Goal: Task Accomplishment & Management: Manage account settings

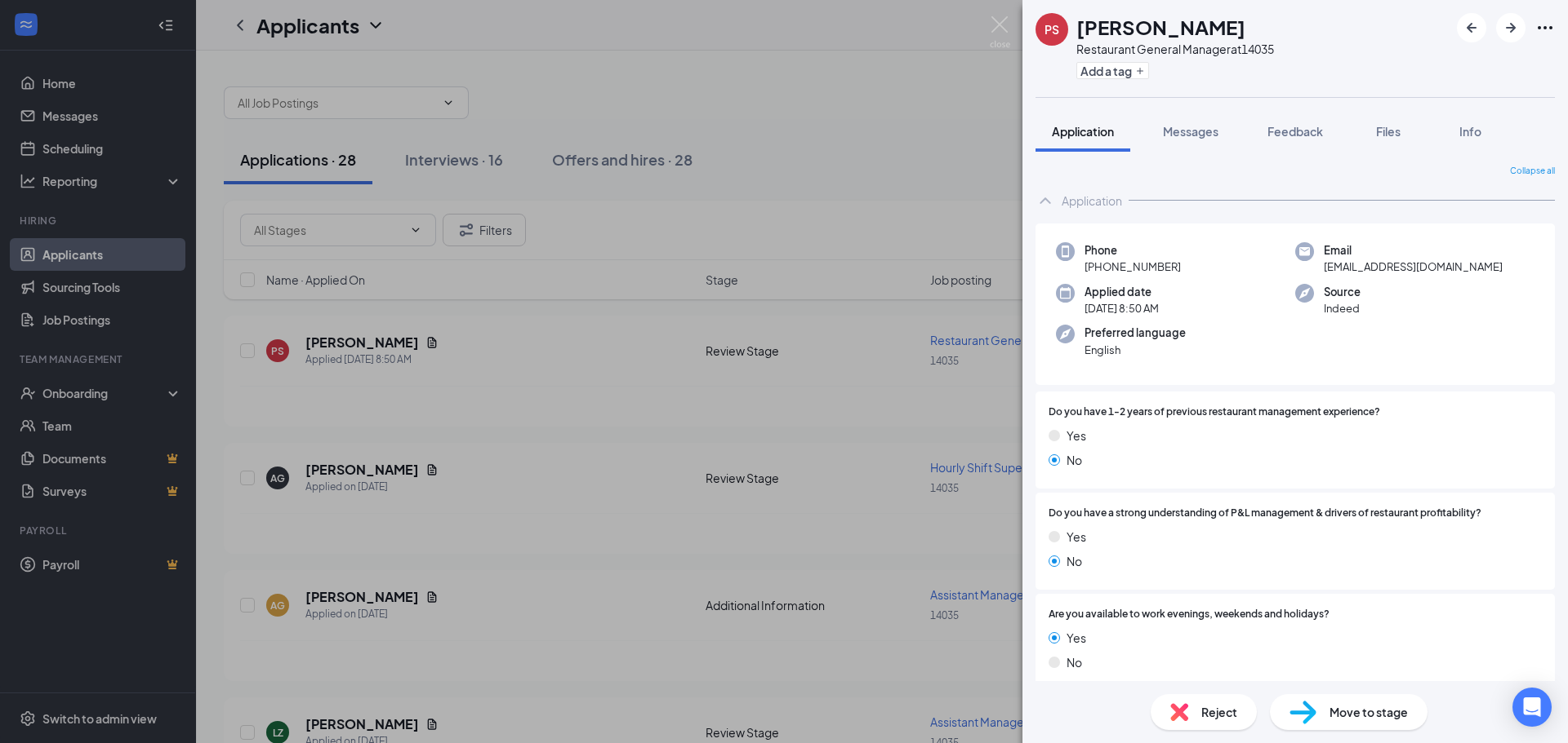
click at [1214, 717] on span "Reject" at bounding box center [1218, 712] width 36 height 18
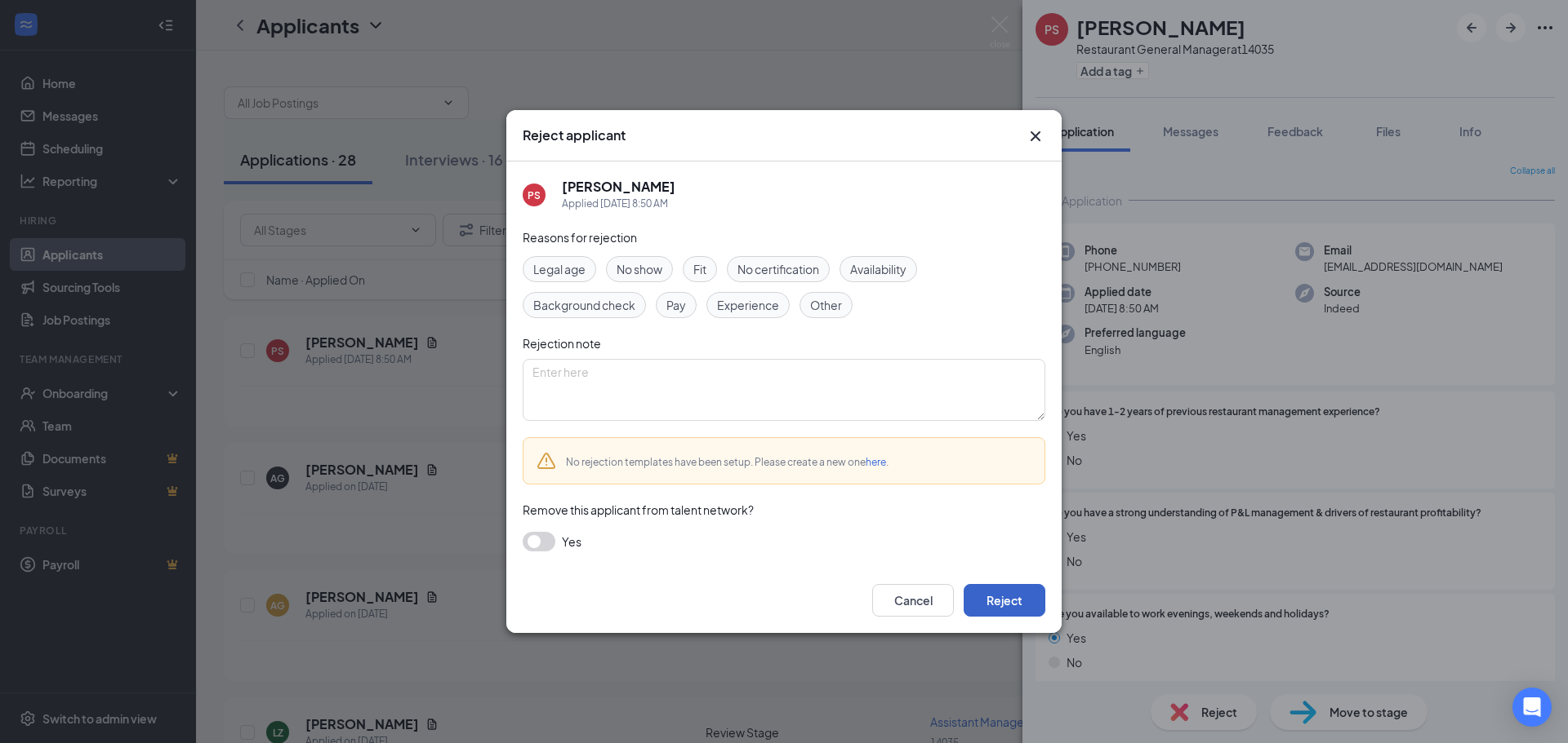
click at [1006, 604] on button "Reject" at bounding box center [1004, 600] width 81 height 33
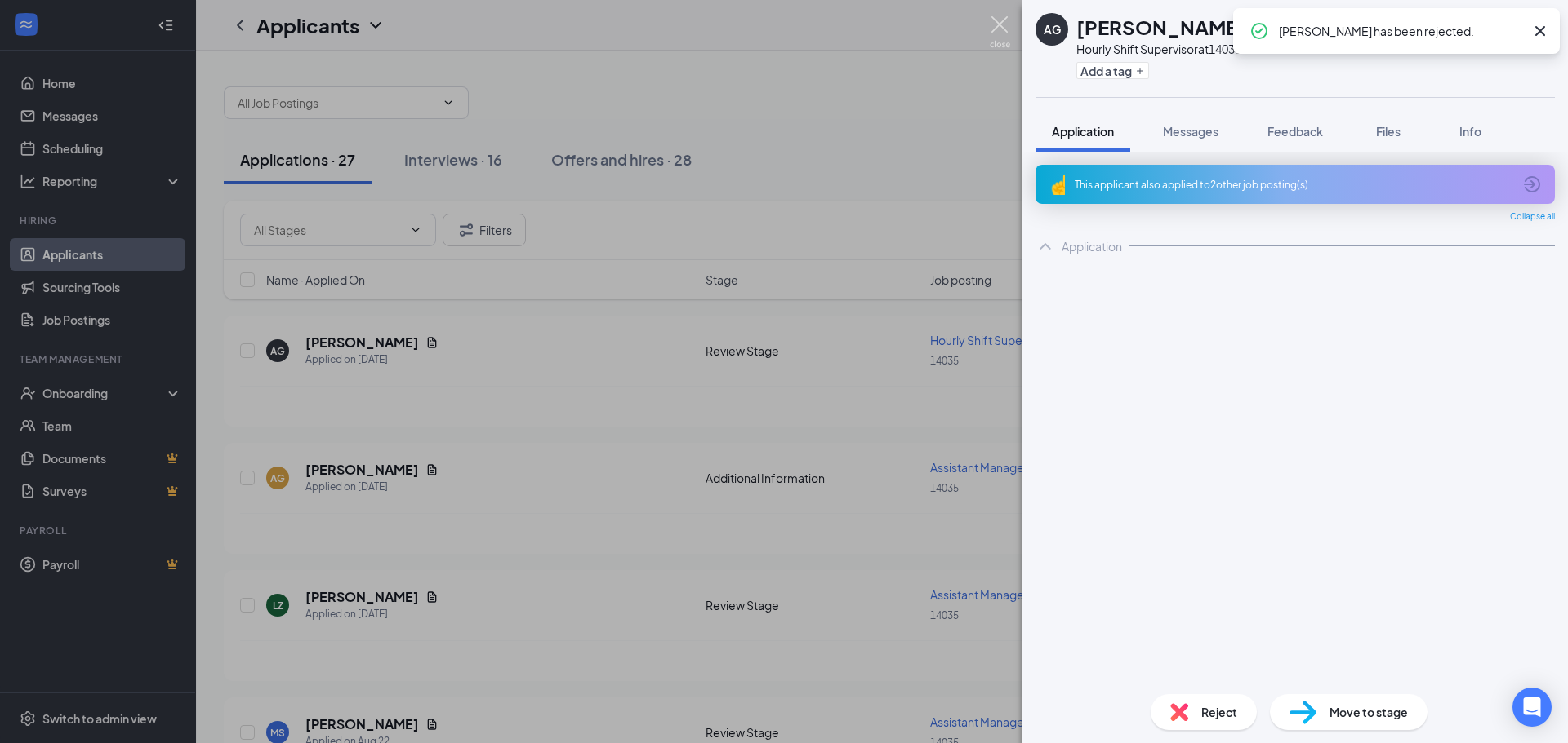
click at [1002, 24] on img at bounding box center [999, 32] width 20 height 32
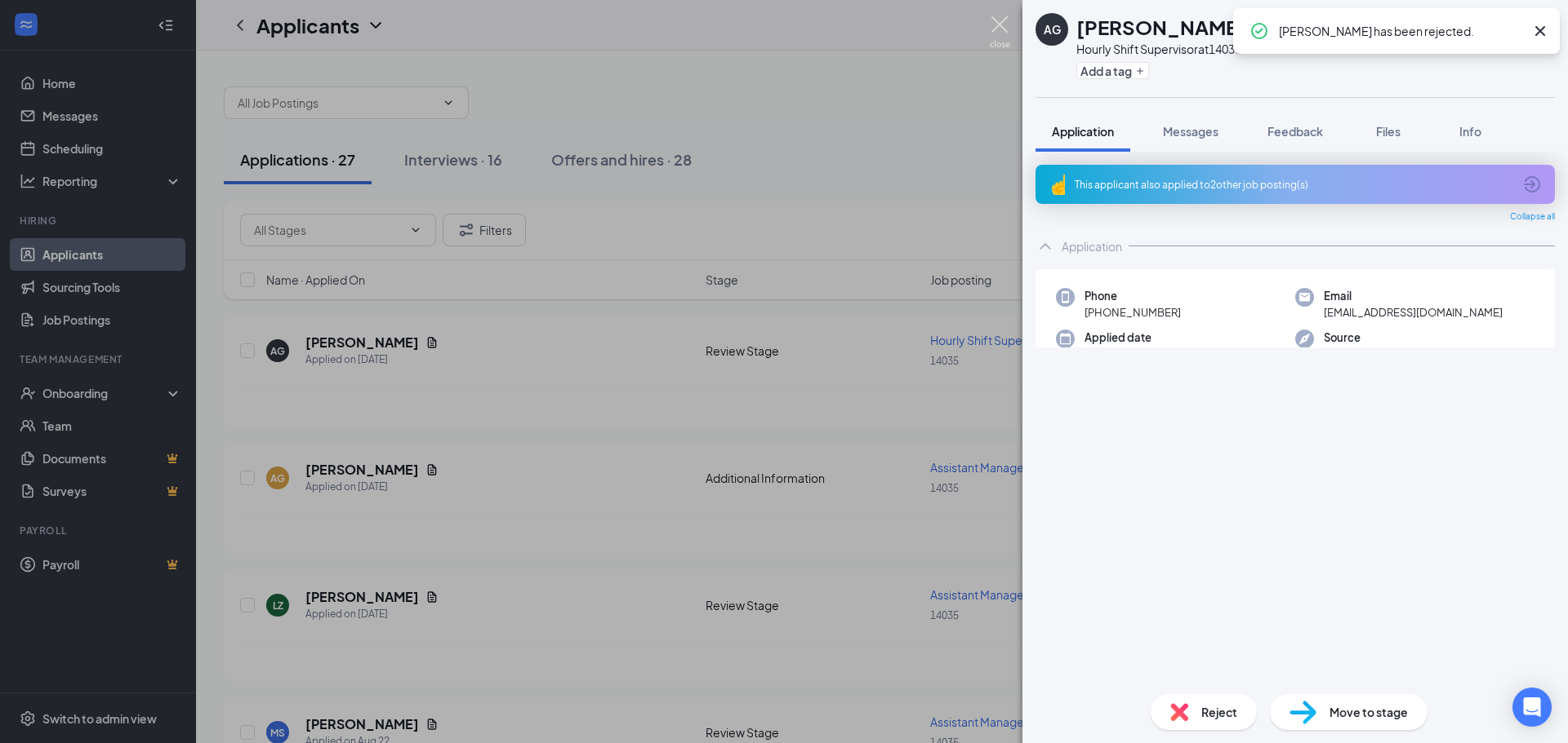
click at [1002, 21] on div "Applicants RM" at bounding box center [882, 25] width 1372 height 50
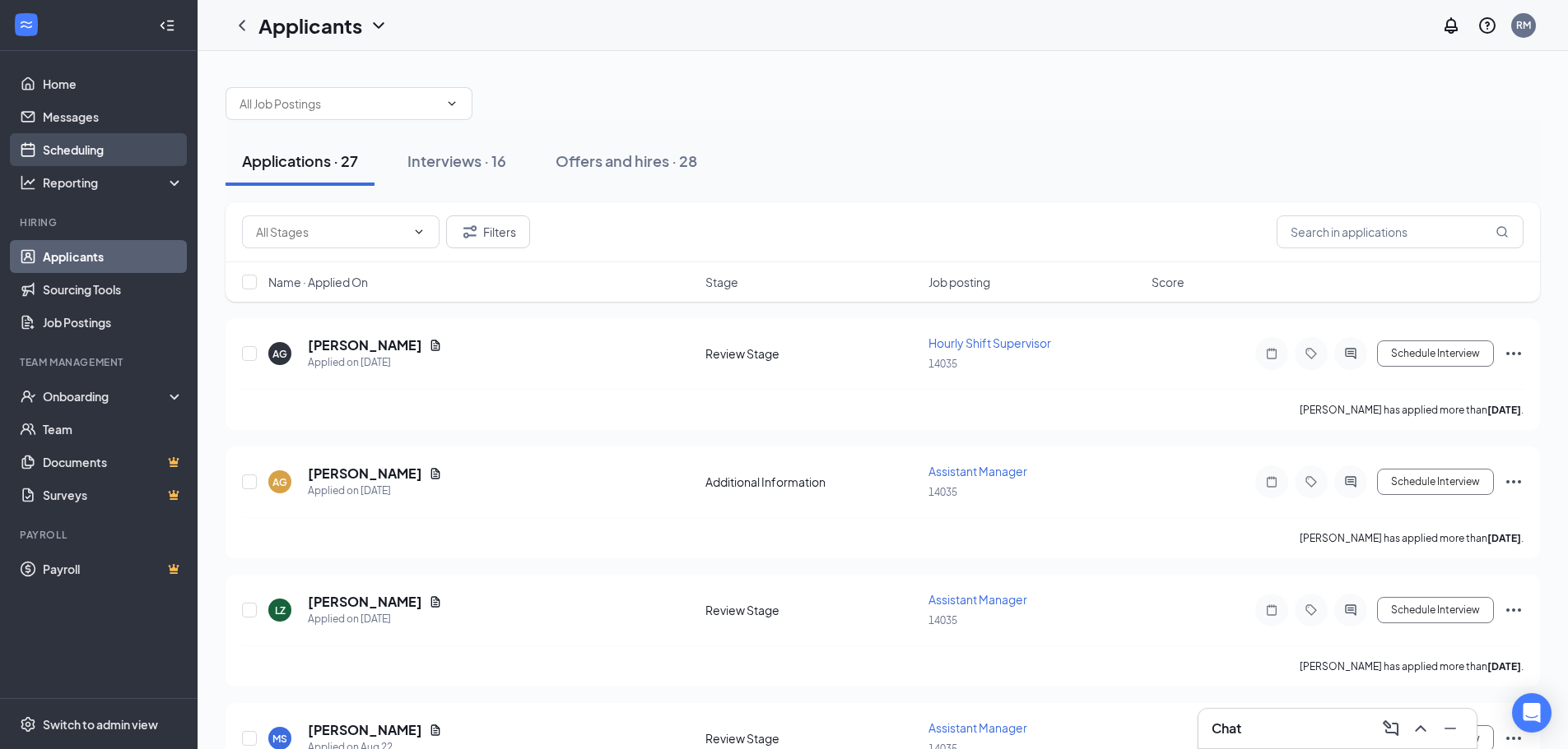
click at [72, 146] on link "Scheduling" at bounding box center [113, 149] width 141 height 33
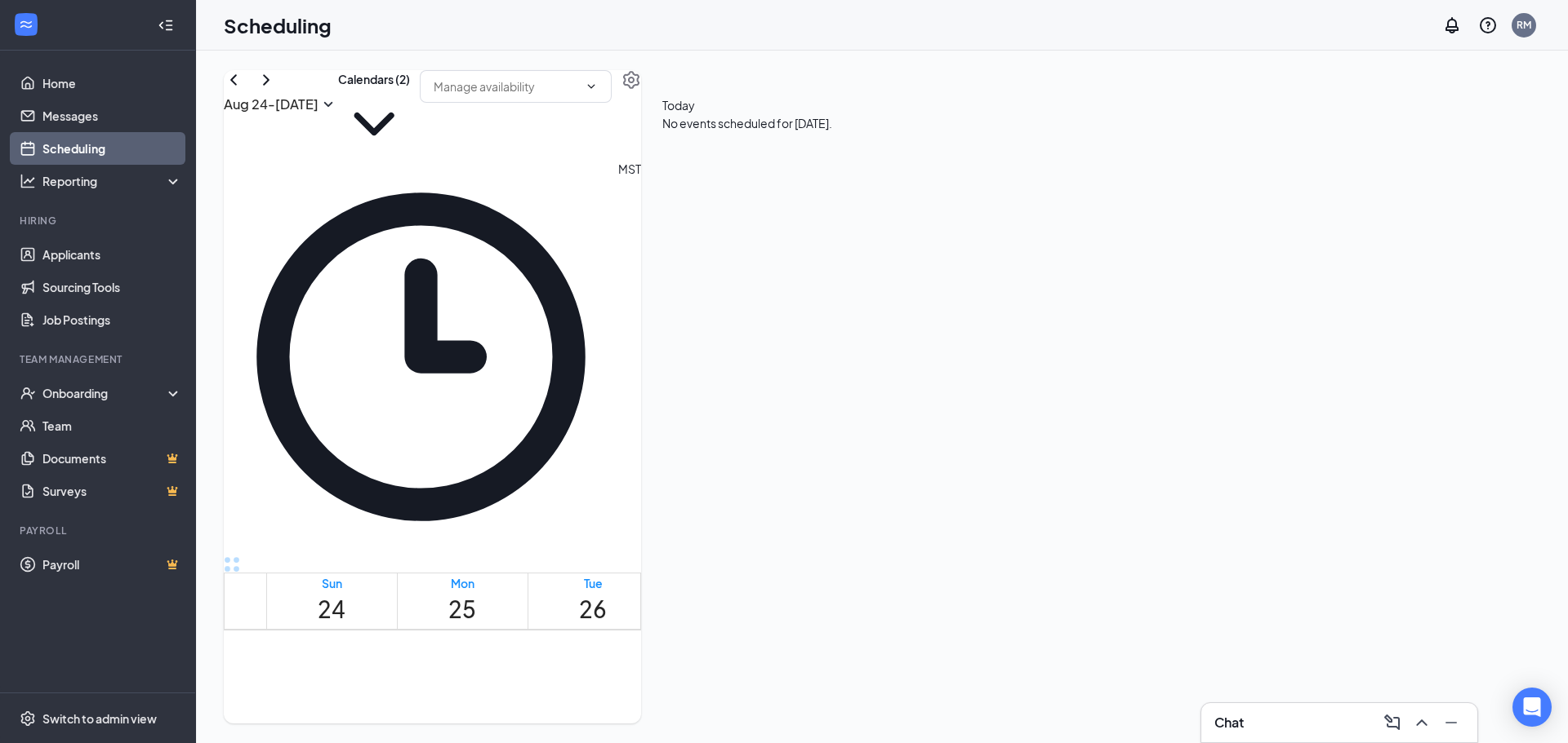
scroll to position [1425, 0]
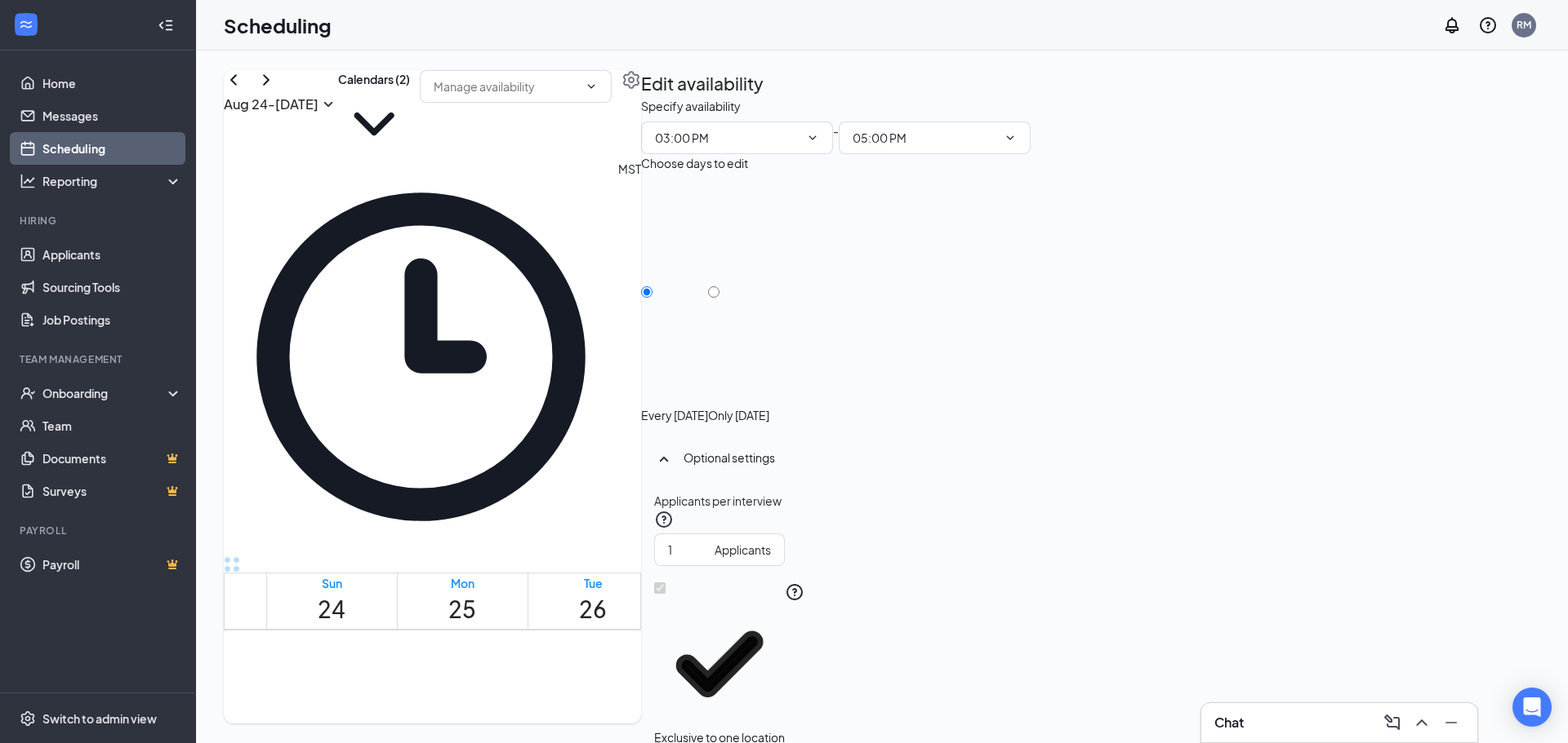
click at [994, 312] on td at bounding box center [723, 303] width 916 height 19
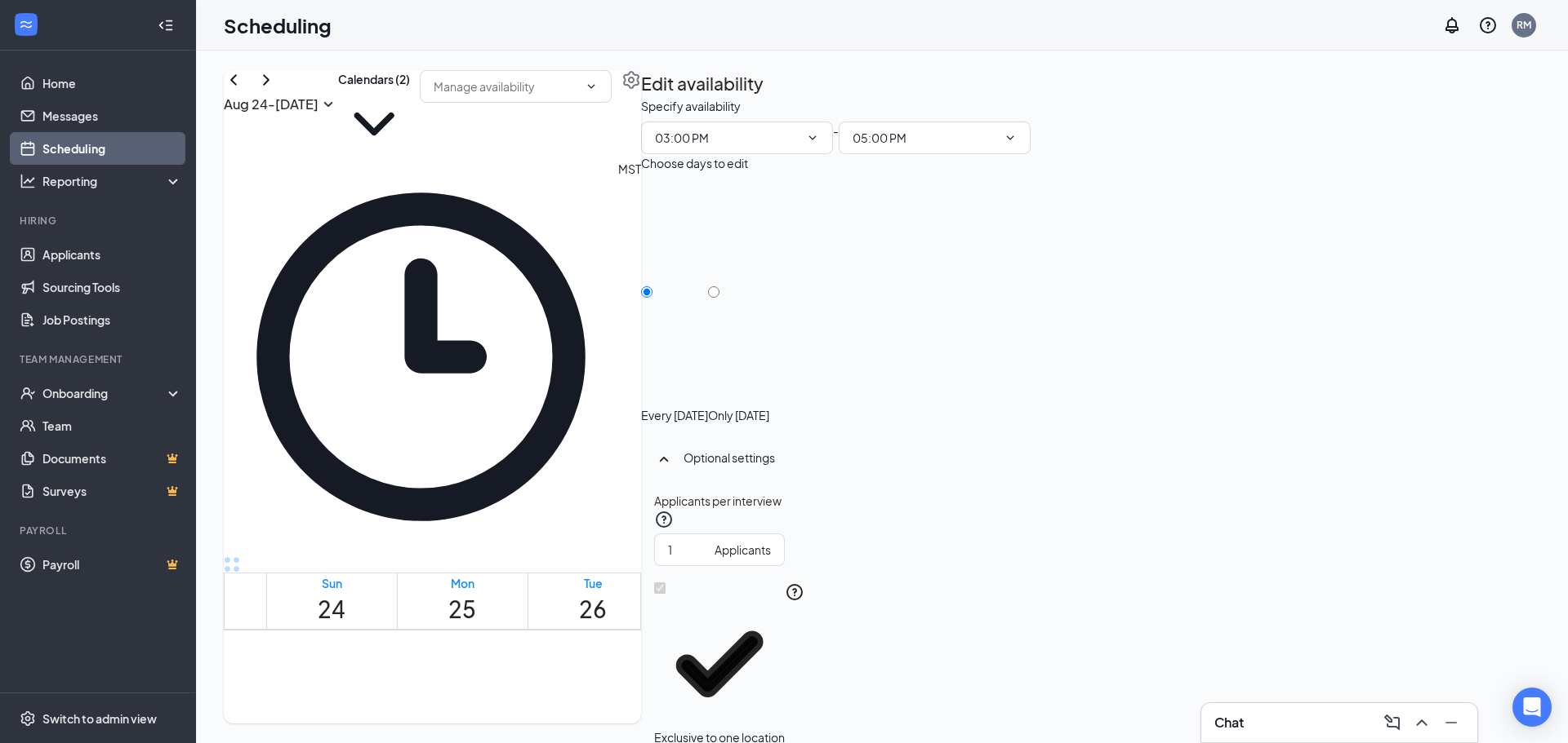
click at [1232, 75] on div "[DATE] - [DATE] Calendars (2) MST Sun 24 Mon 25 Tue 26 Wed 27 Thu 28 Fri 29 Sat…" at bounding box center [881, 397] width 1316 height 654
drag, startPoint x: 799, startPoint y: 107, endPoint x: 913, endPoint y: 126, distance: 115.6
click at [641, 107] on div "[DATE] - [DATE] Calendars (2)" at bounding box center [432, 116] width 418 height 90
click at [1148, 575] on td at bounding box center [723, 566] width 916 height 19
click at [658, 99] on icon "TrashOutline" at bounding box center [651, 107] width 15 height 16
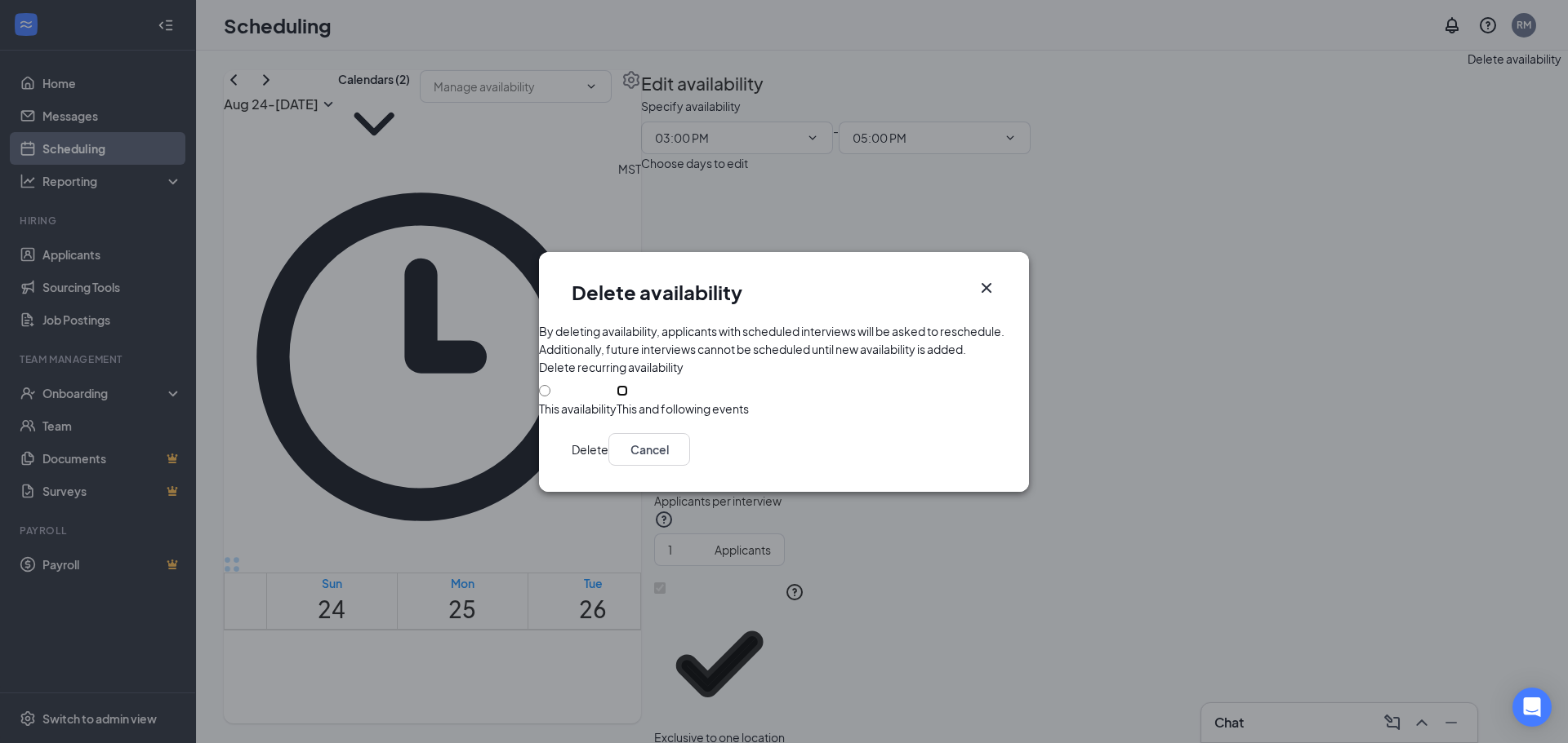
click at [616, 396] on input "This and following events" at bounding box center [622, 390] width 11 height 11
radio input "true"
drag, startPoint x: 852, startPoint y: 475, endPoint x: 837, endPoint y: 483, distance: 17.0
click at [690, 466] on button "Cancel" at bounding box center [649, 449] width 81 height 33
